Goal: Browse casually

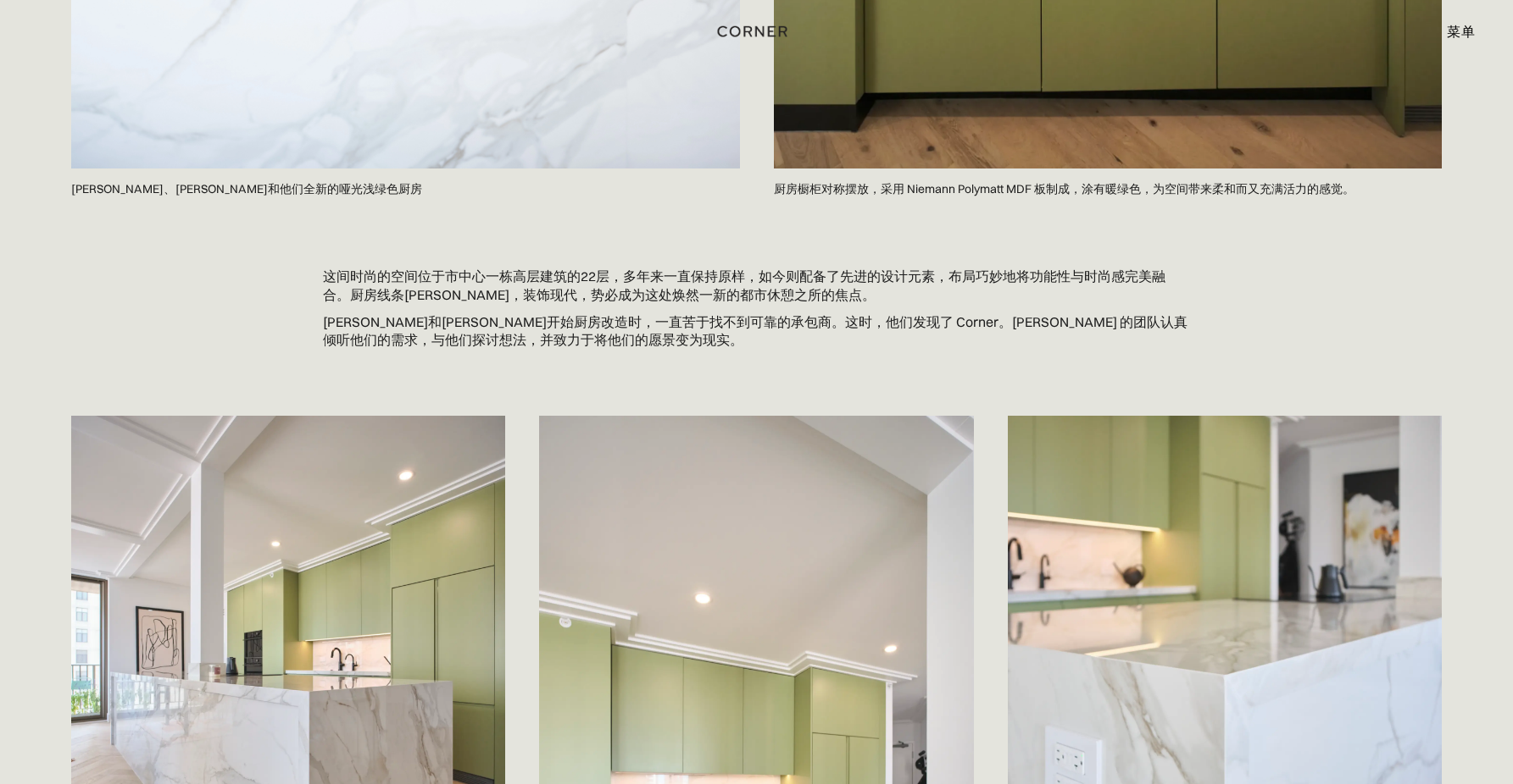
scroll to position [1364, 0]
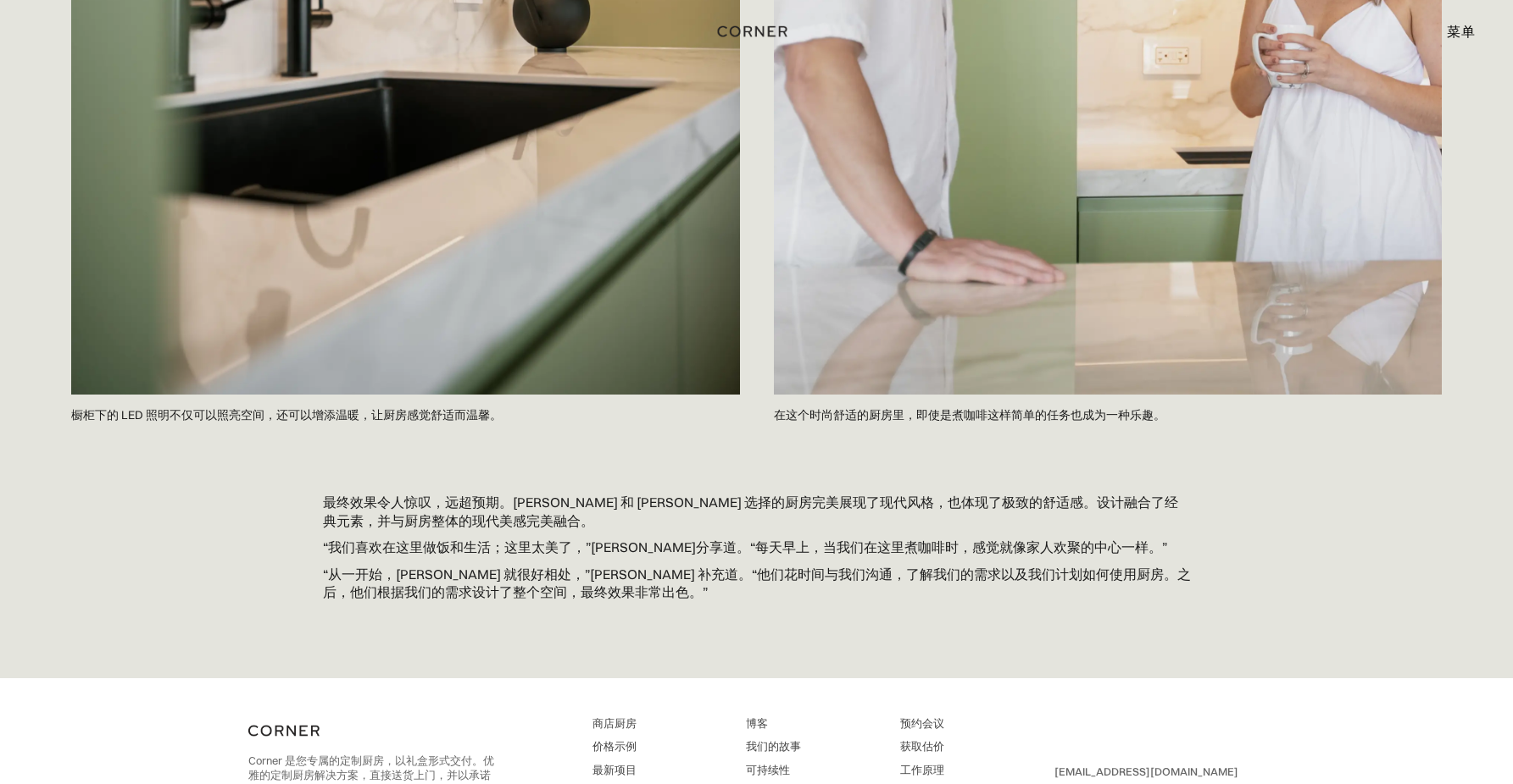
scroll to position [6482, 0]
